Goal: Information Seeking & Learning: Learn about a topic

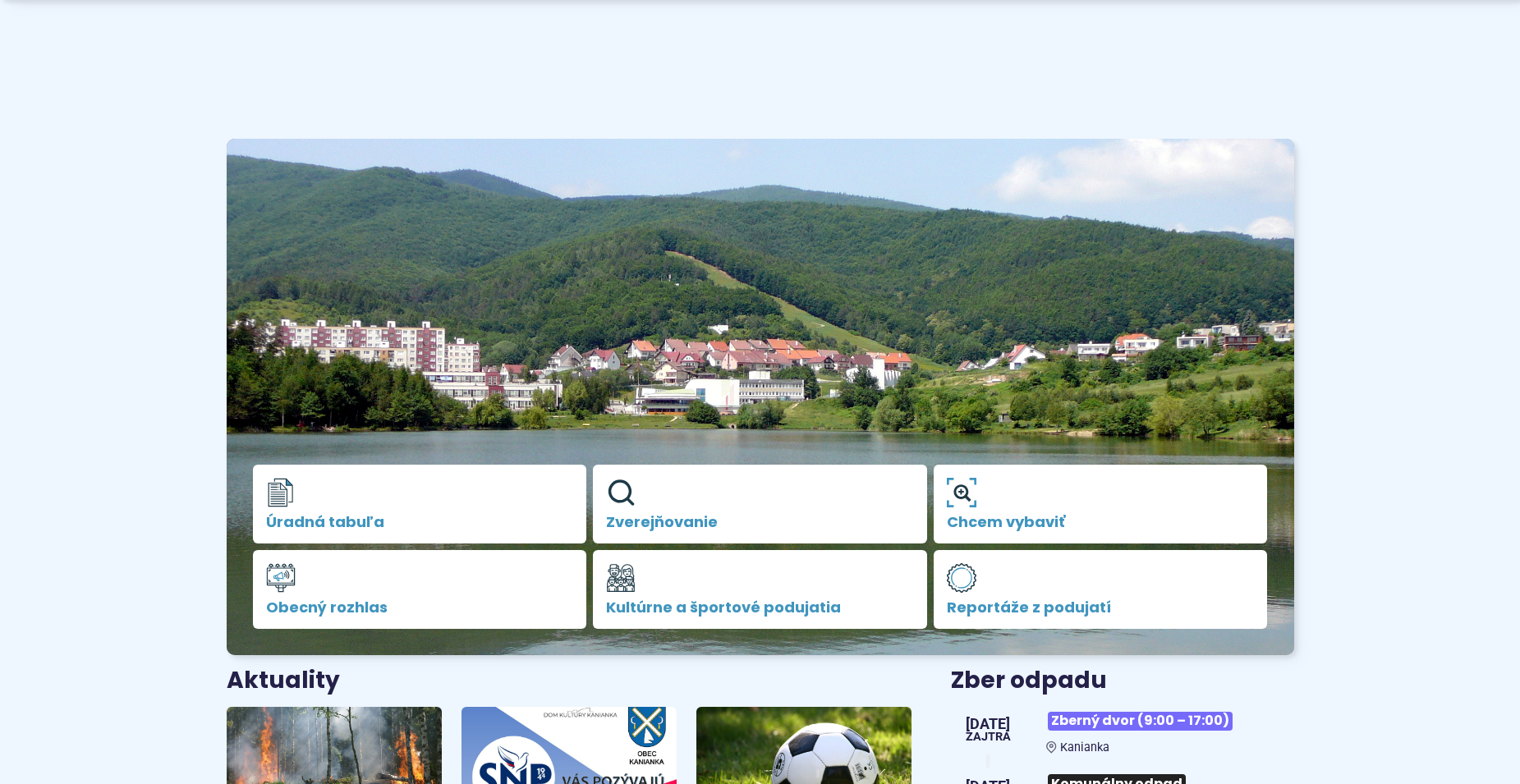
click at [471, 707] on img at bounding box center [570, 770] width 215 height 127
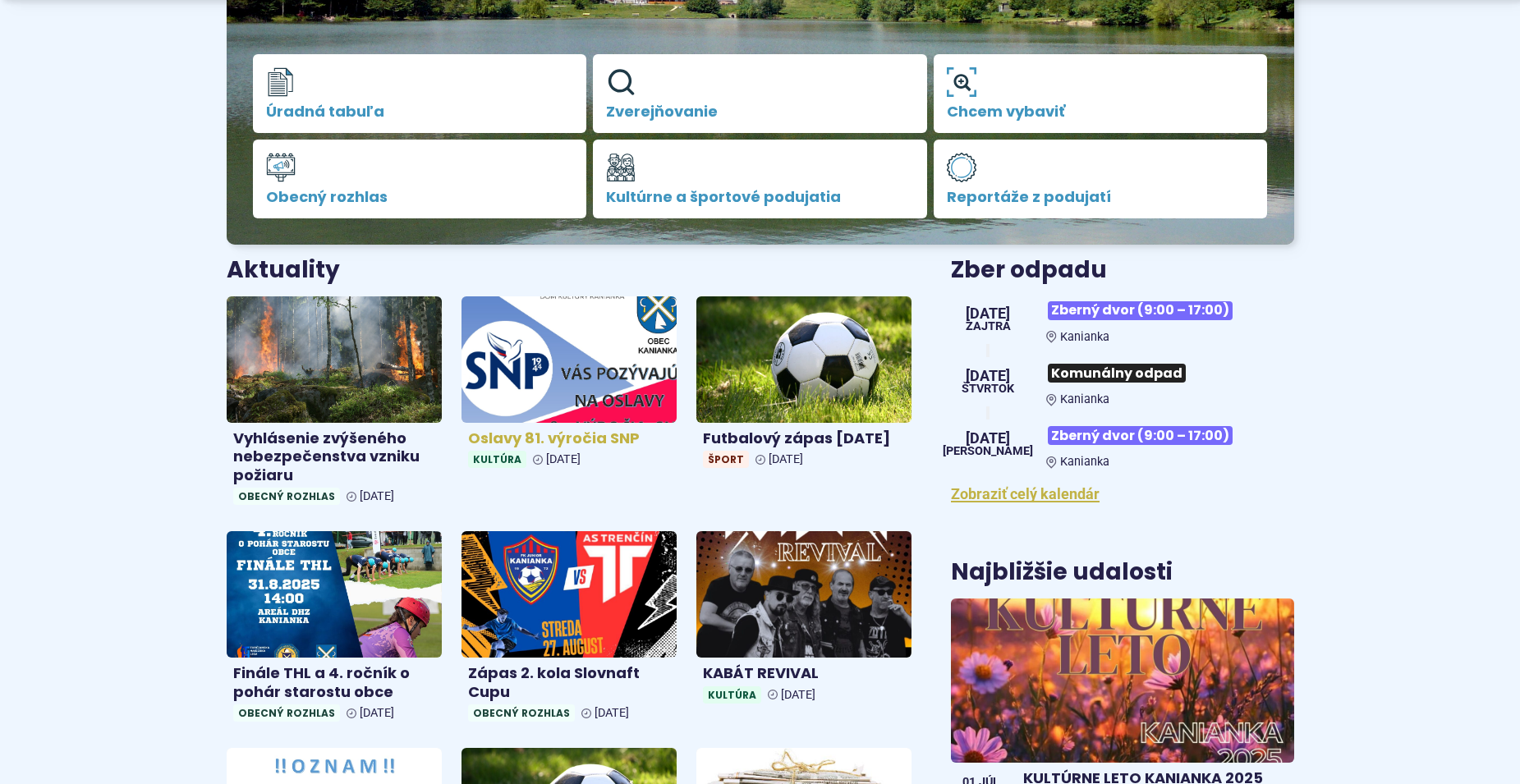
scroll to position [411, 0]
click at [579, 362] on img at bounding box center [570, 359] width 248 height 145
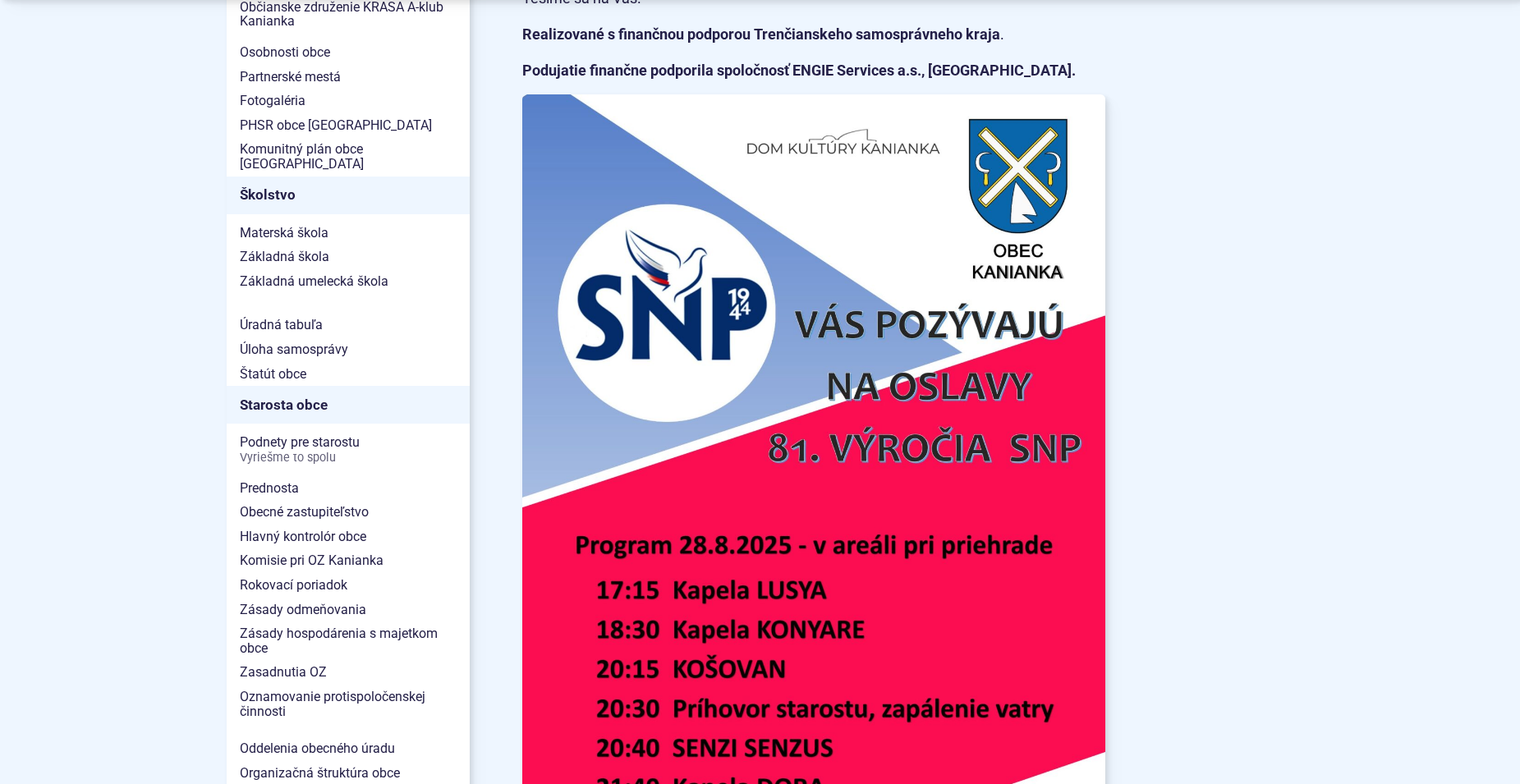
scroll to position [821, 0]
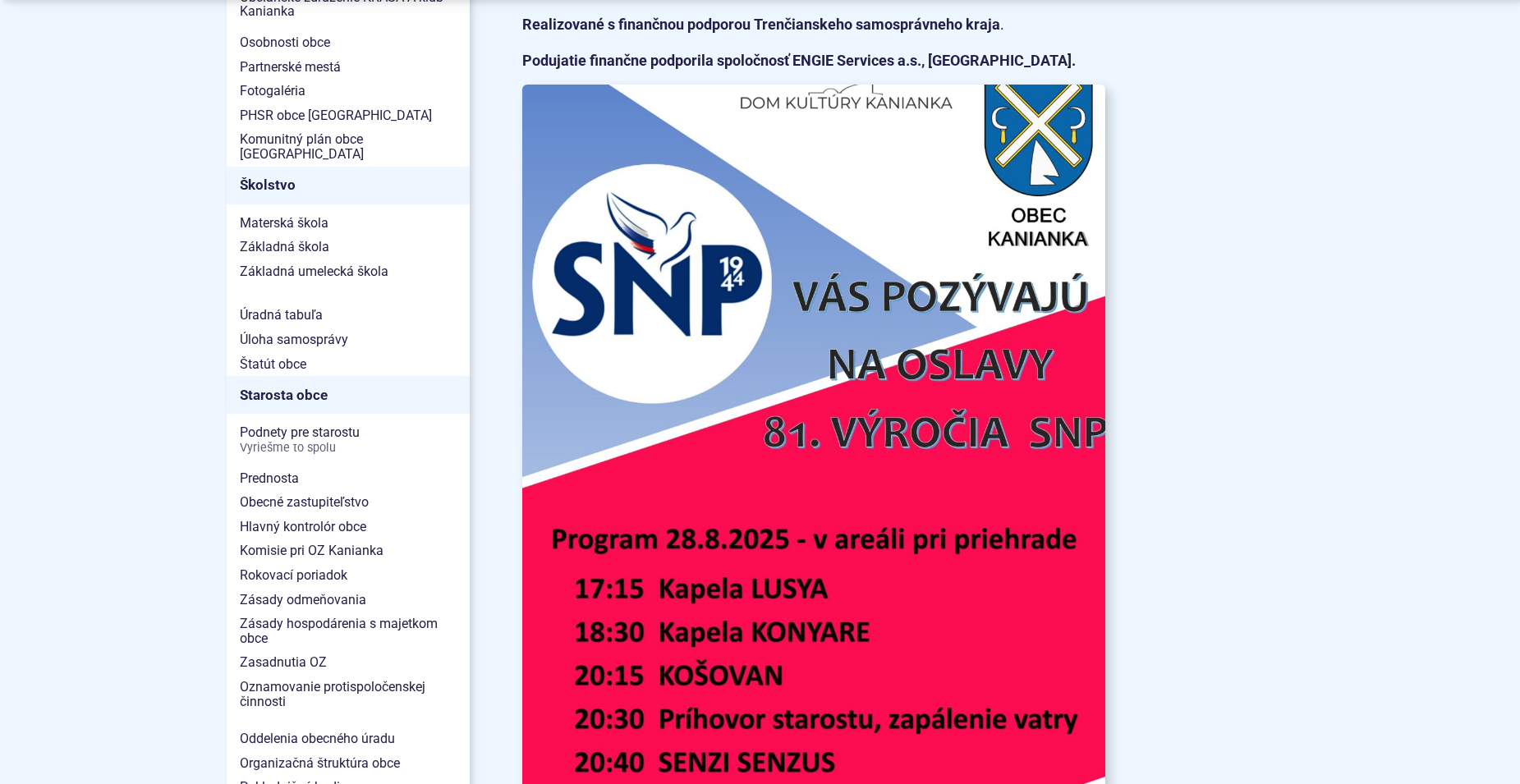
click at [908, 285] on img at bounding box center [814, 497] width 641 height 907
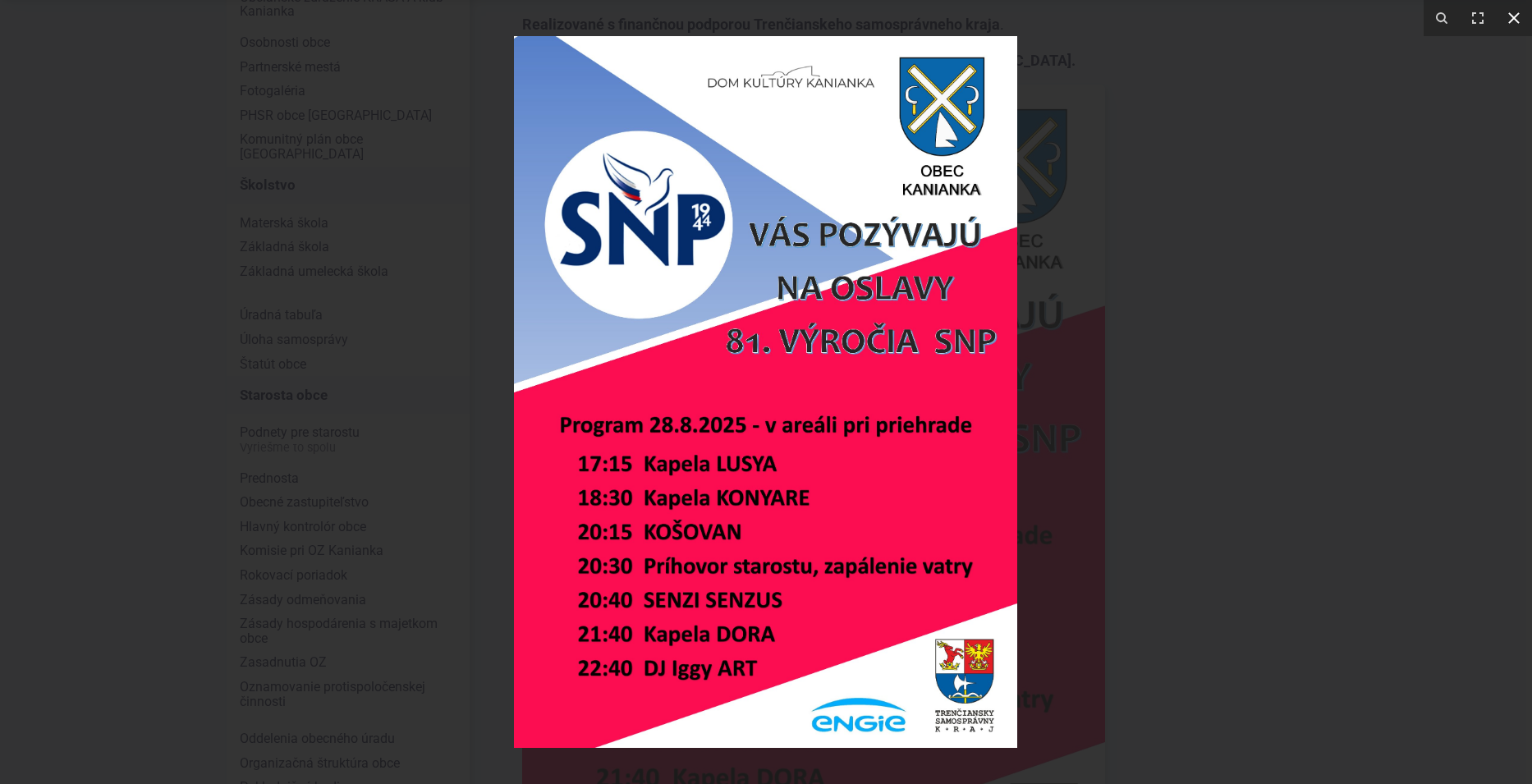
click at [1518, 19] on icon at bounding box center [1514, 18] width 20 height 20
